Goal: Check status: Check status

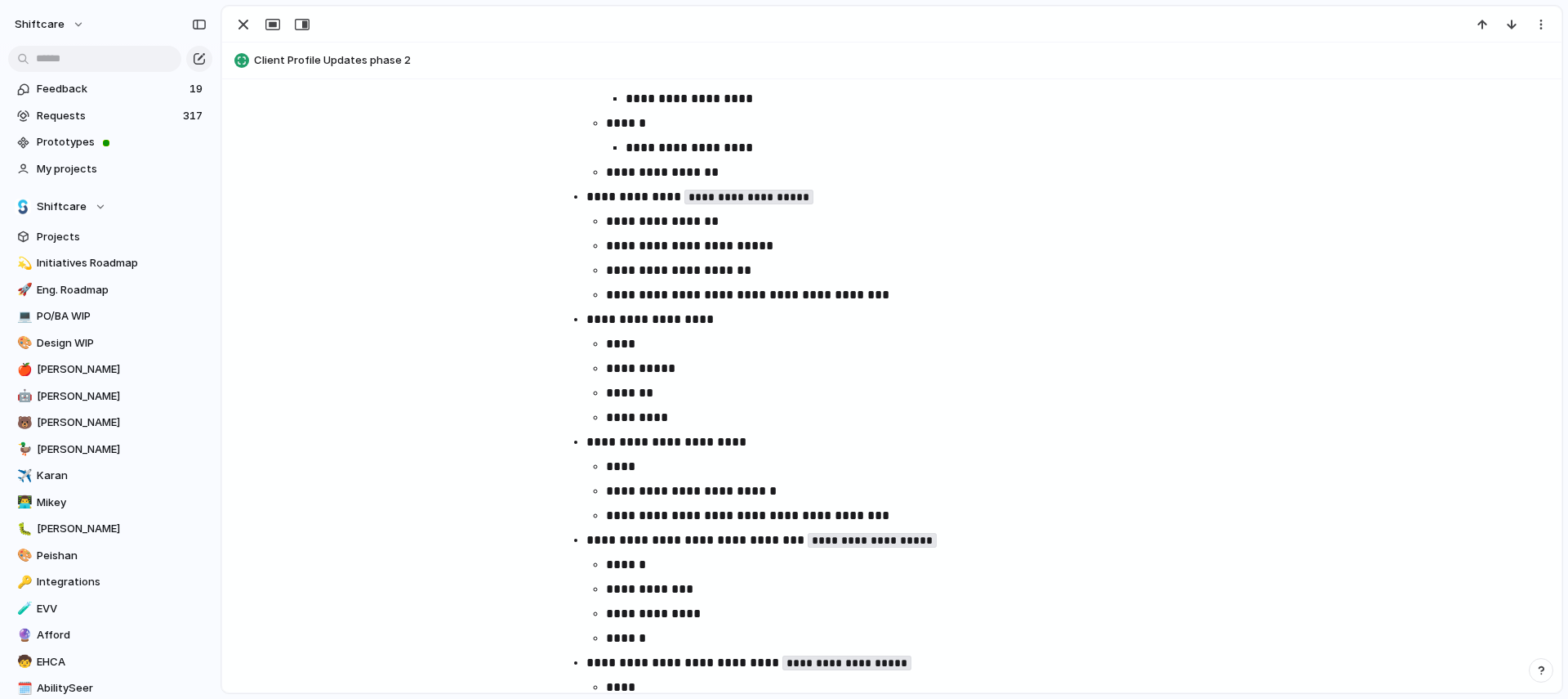
scroll to position [1025, 0]
